Goal: Check status: Check status

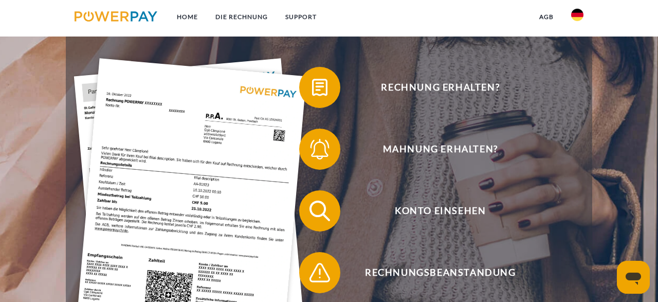
scroll to position [214, 0]
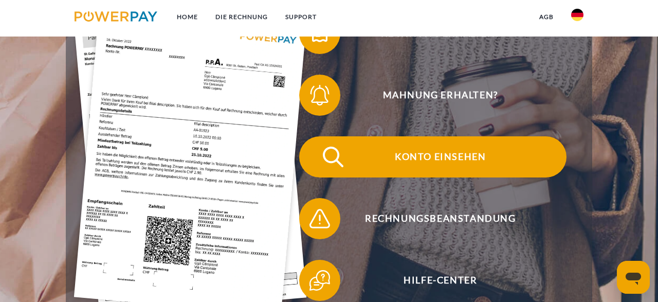
click at [434, 157] on span "Konto einsehen" at bounding box center [440, 156] width 252 height 41
click at [440, 156] on span "Konto einsehen" at bounding box center [440, 156] width 252 height 41
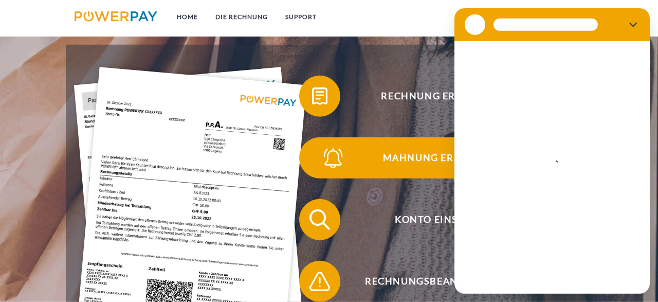
scroll to position [160, 0]
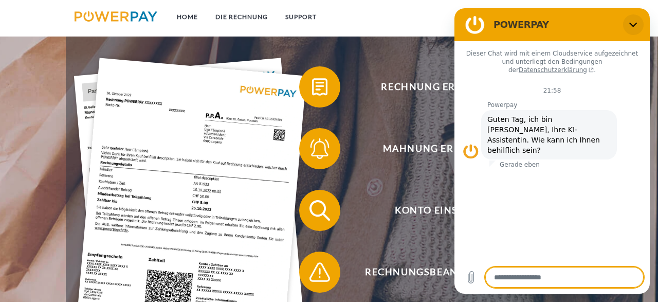
click at [629, 23] on icon "Schließen" at bounding box center [633, 25] width 8 height 5
type textarea "*"
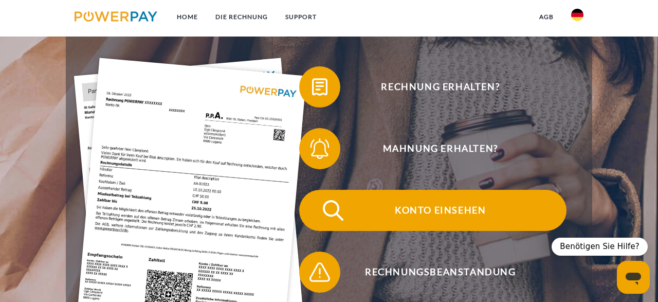
click at [445, 209] on span "Konto einsehen" at bounding box center [440, 210] width 252 height 41
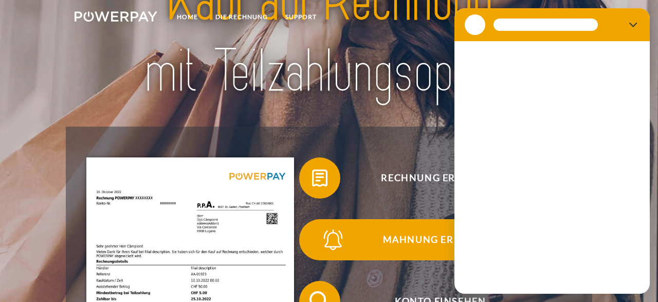
scroll to position [107, 0]
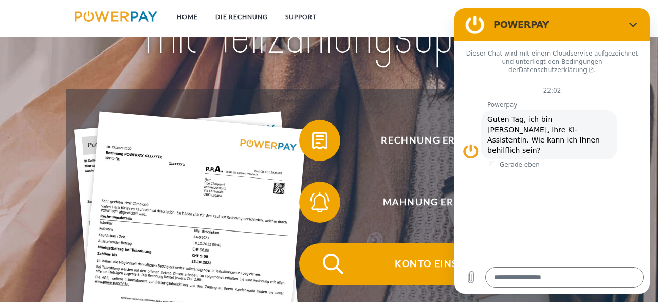
click at [419, 265] on span "Konto einsehen" at bounding box center [440, 263] width 252 height 41
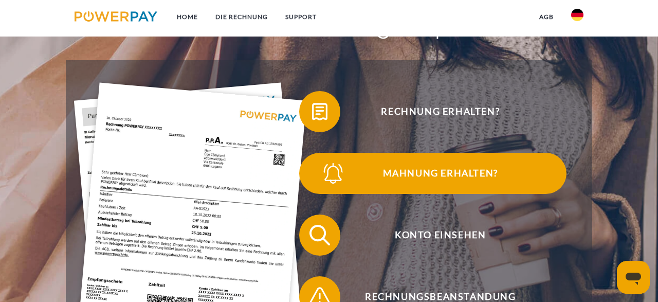
scroll to position [214, 0]
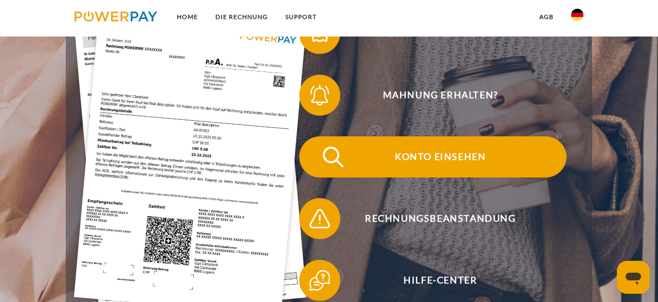
click at [429, 157] on span "Konto einsehen" at bounding box center [440, 156] width 252 height 41
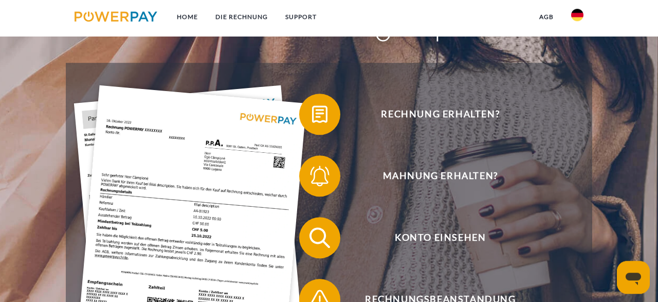
scroll to position [160, 0]
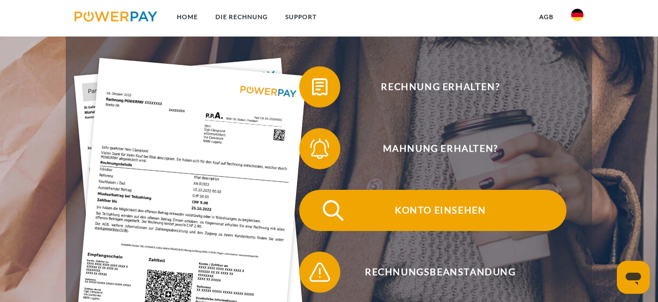
click at [428, 211] on span "Konto einsehen" at bounding box center [440, 210] width 252 height 41
